Goal: Task Accomplishment & Management: Manage account settings

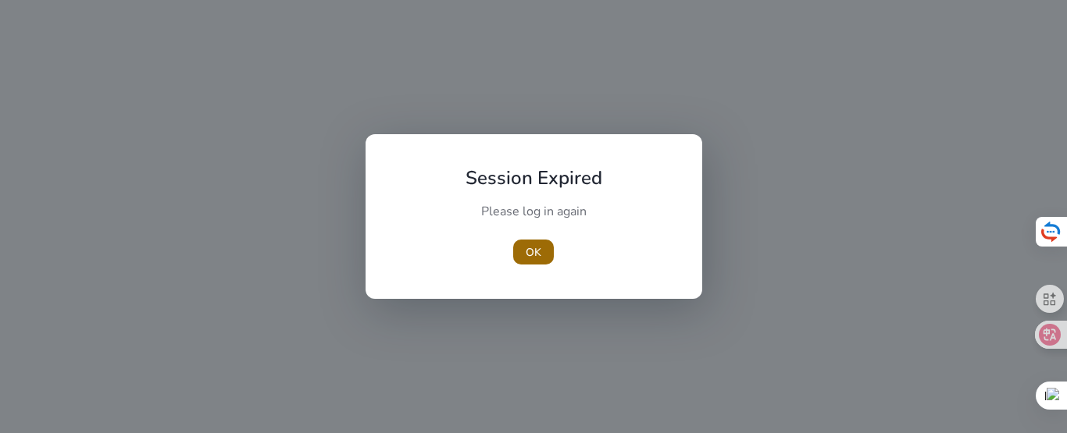
click at [516, 262] on span "button" at bounding box center [533, 251] width 41 height 37
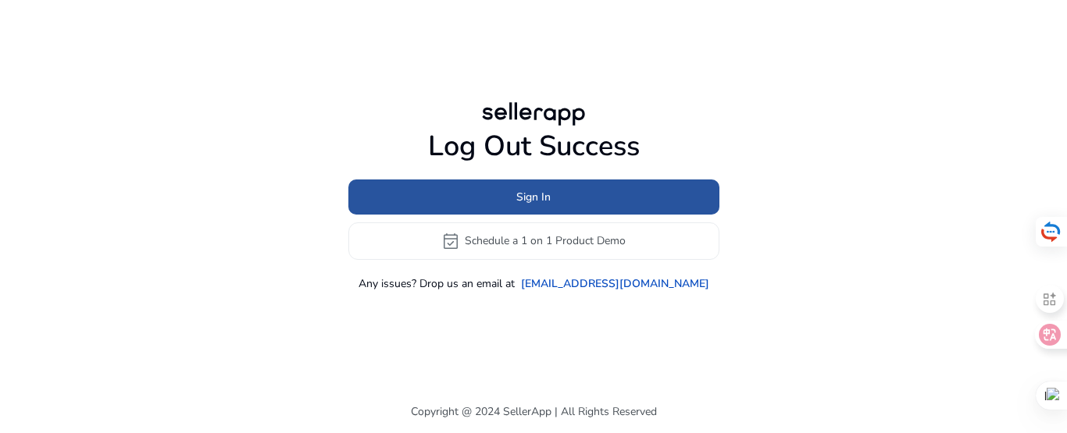
click at [402, 205] on span at bounding box center [533, 196] width 371 height 37
